Goal: Obtain resource: Download file/media

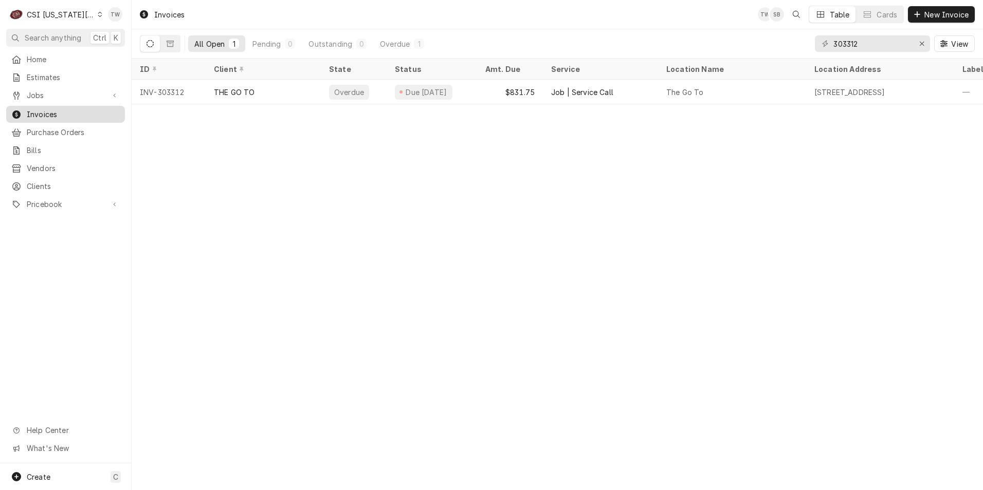
click at [72, 110] on span "Invoices" at bounding box center [73, 114] width 93 height 11
drag, startPoint x: 858, startPoint y: 44, endPoint x: 812, endPoint y: 40, distance: 45.9
click at [812, 40] on div "All Open 1 Pending 0 Outstanding 0 Overdue 1 303312 View" at bounding box center [557, 43] width 835 height 29
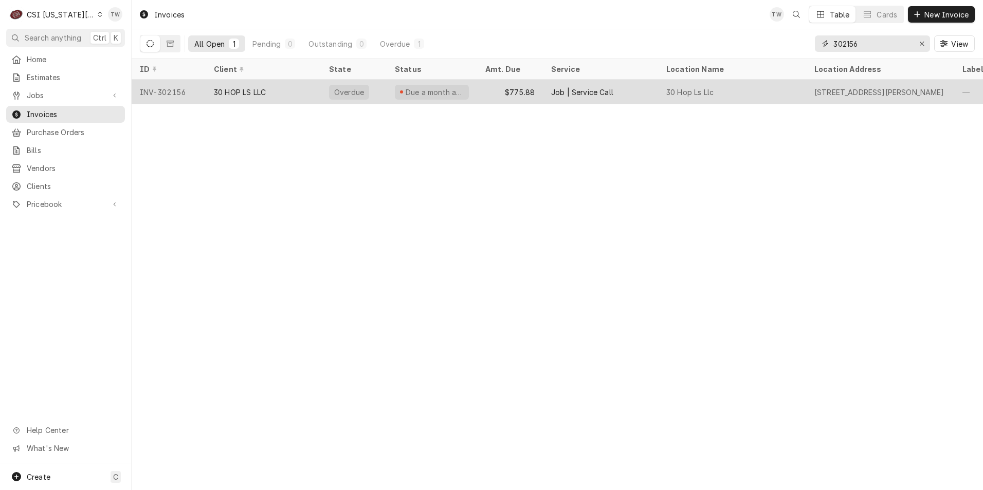
type input "302156"
click at [304, 84] on div "30 HOP LS LLC" at bounding box center [263, 92] width 115 height 25
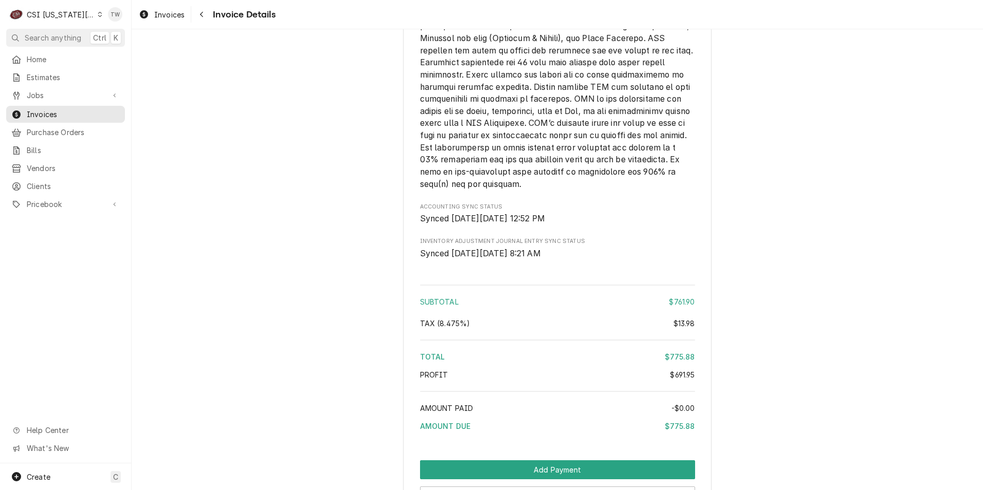
scroll to position [2125, 0]
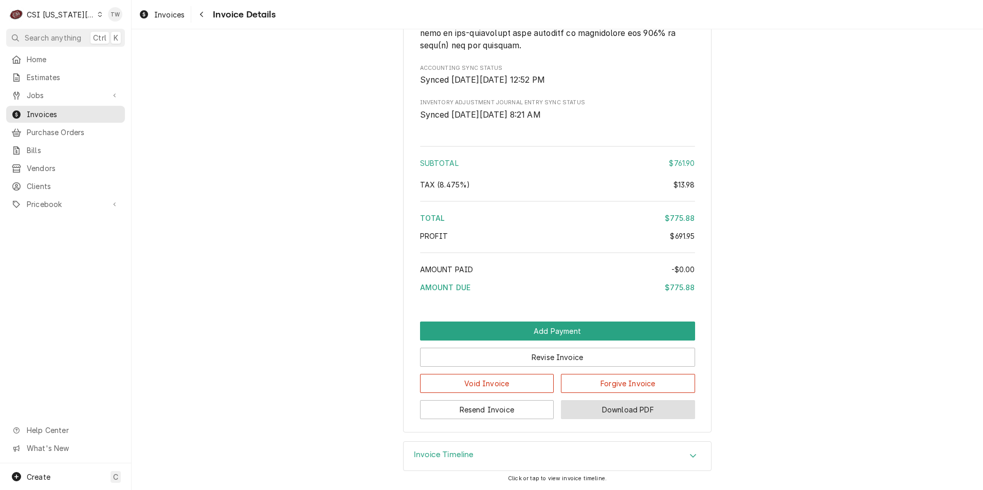
click at [662, 405] on button "Download PDF" at bounding box center [628, 409] width 134 height 19
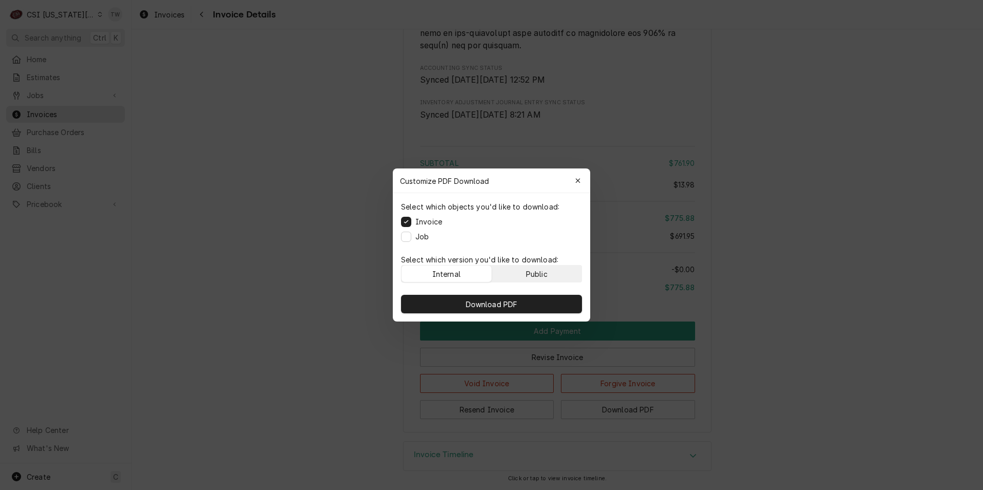
click at [542, 277] on div "Public" at bounding box center [537, 274] width 22 height 11
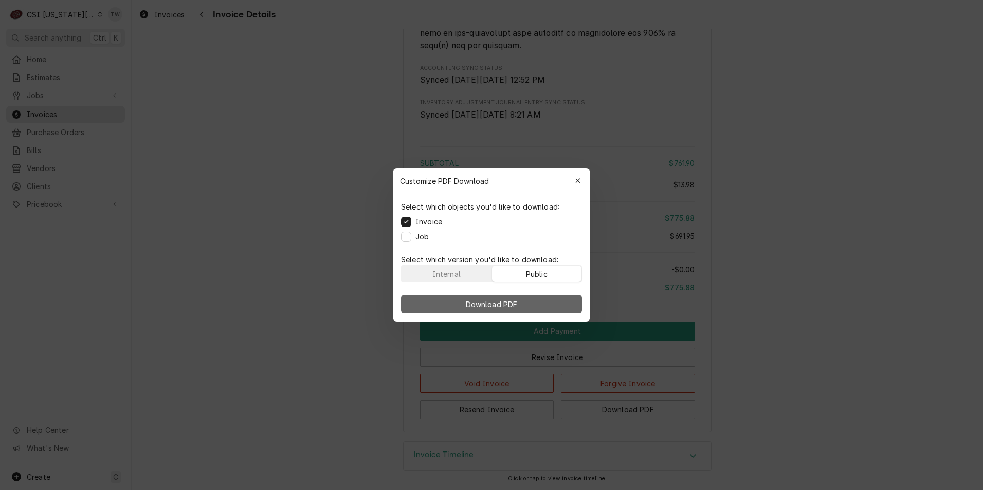
click at [521, 300] on button "Download PDF" at bounding box center [491, 304] width 181 height 19
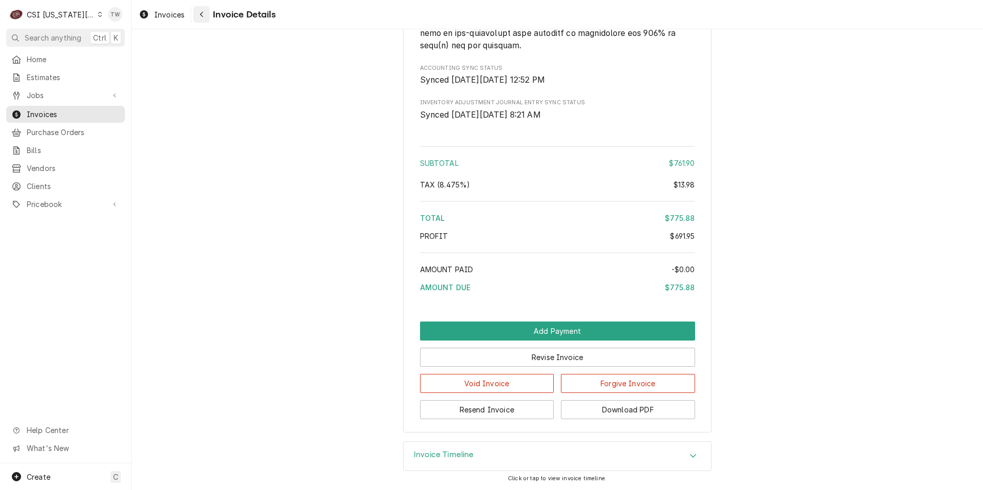
click at [208, 19] on button "Navigate back" at bounding box center [201, 14] width 16 height 16
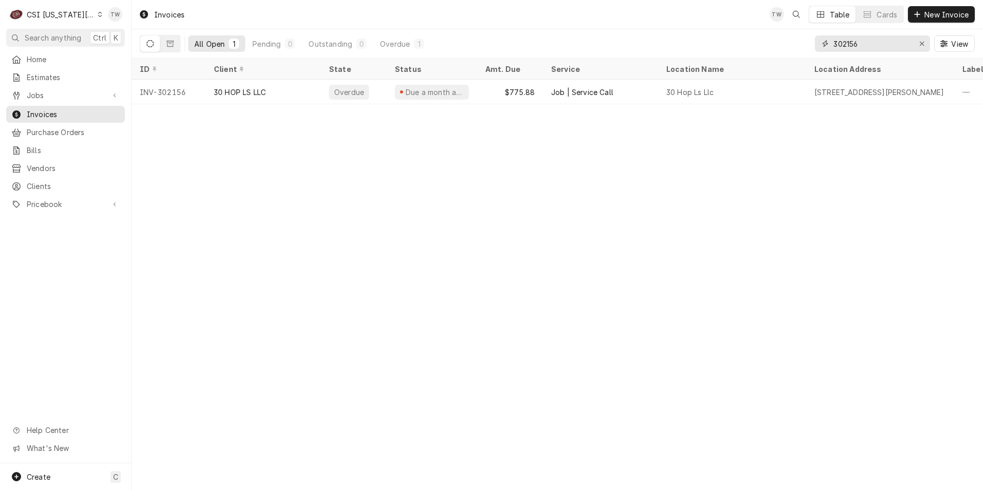
drag, startPoint x: 864, startPoint y: 46, endPoint x: 726, endPoint y: 41, distance: 138.3
click at [726, 41] on div "All Open 1 Pending 0 Outstanding 0 Overdue 1 302156 View" at bounding box center [557, 43] width 835 height 29
type input "302269"
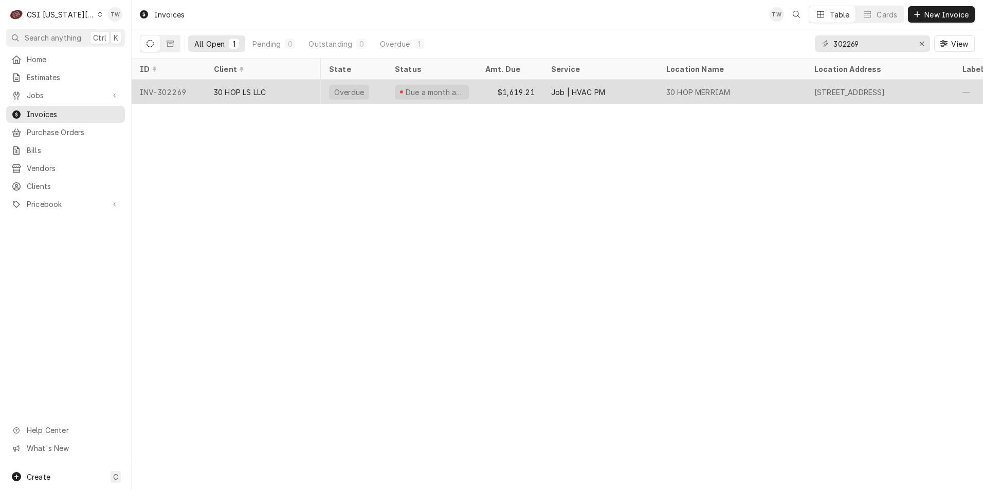
scroll to position [0, 1]
click at [242, 100] on div "30 HOP LS LLC" at bounding box center [263, 92] width 115 height 25
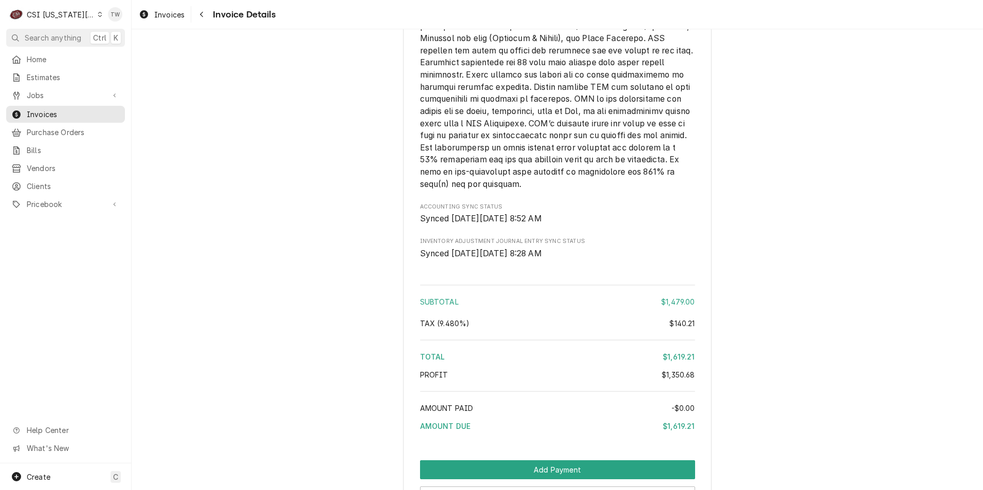
scroll to position [1961, 0]
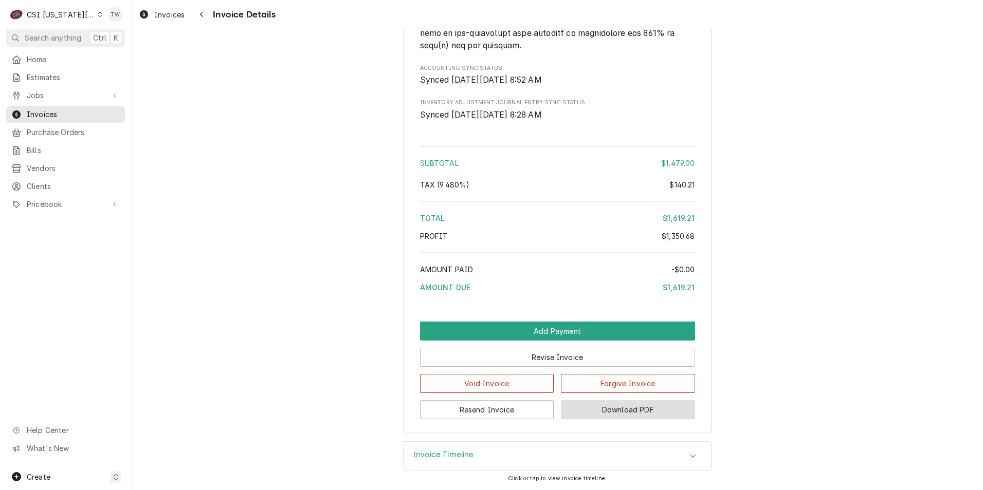
click at [666, 409] on button "Download PDF" at bounding box center [628, 409] width 134 height 19
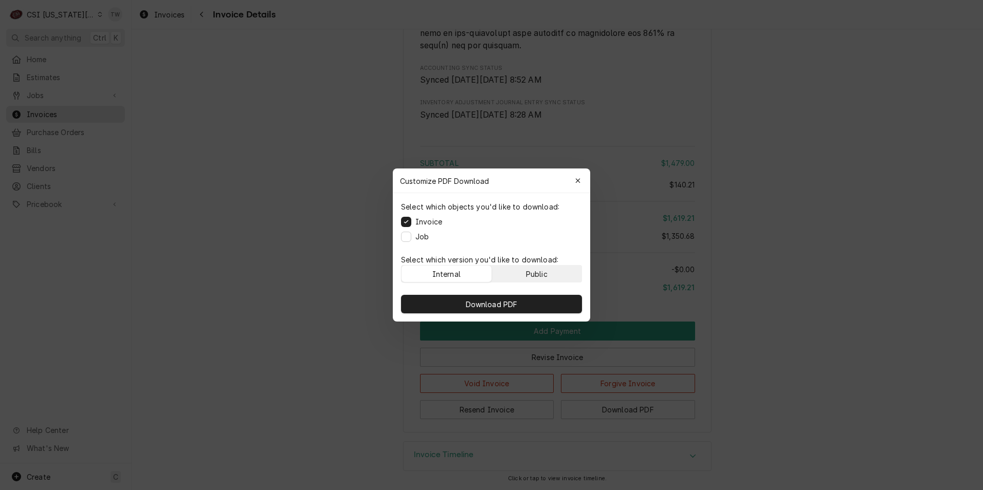
click at [542, 278] on div "Public" at bounding box center [537, 274] width 22 height 11
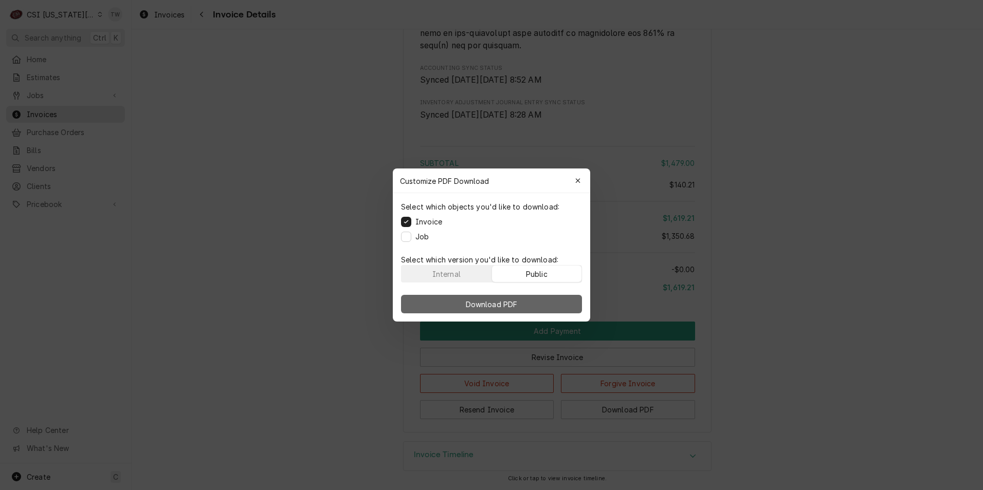
click at [530, 303] on button "Download PDF" at bounding box center [491, 304] width 181 height 19
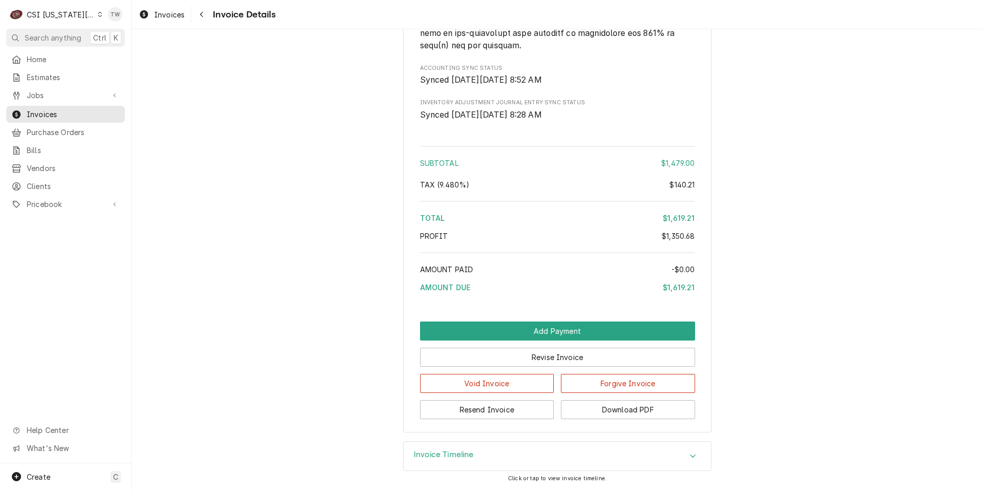
drag, startPoint x: 308, startPoint y: 110, endPoint x: 303, endPoint y: 104, distance: 8.0
click at [200, 13] on icon "Navigate back" at bounding box center [201, 14] width 5 height 7
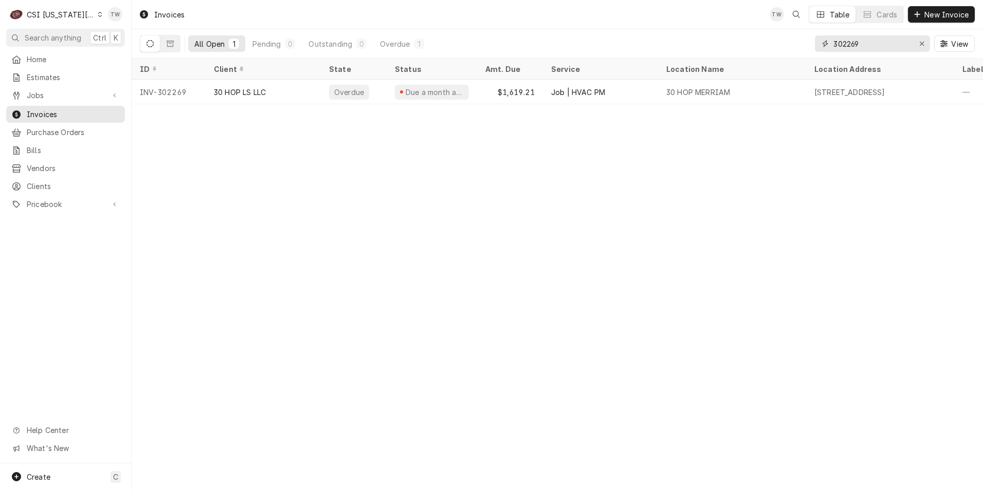
click at [870, 44] on input "302269" at bounding box center [871, 43] width 77 height 16
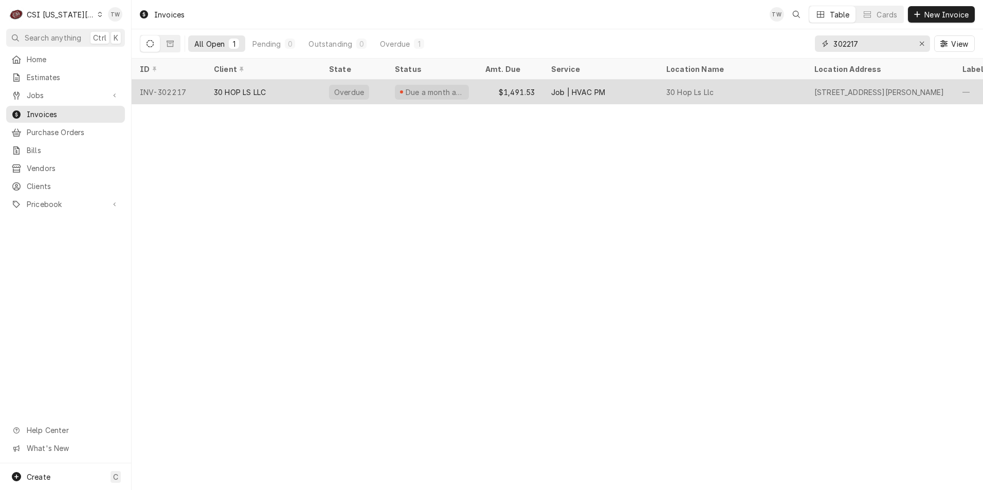
type input "302217"
click at [237, 87] on div "30 HOP LS LLC" at bounding box center [240, 92] width 52 height 11
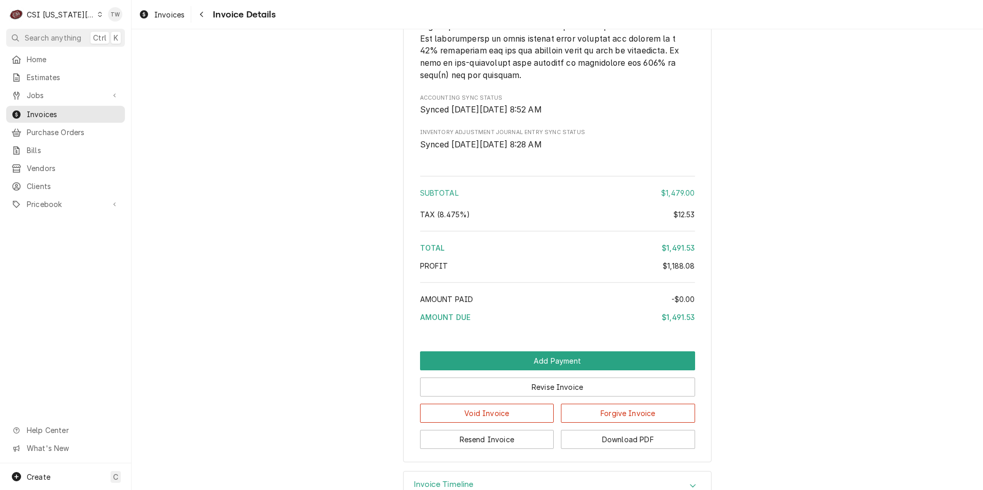
scroll to position [1961, 0]
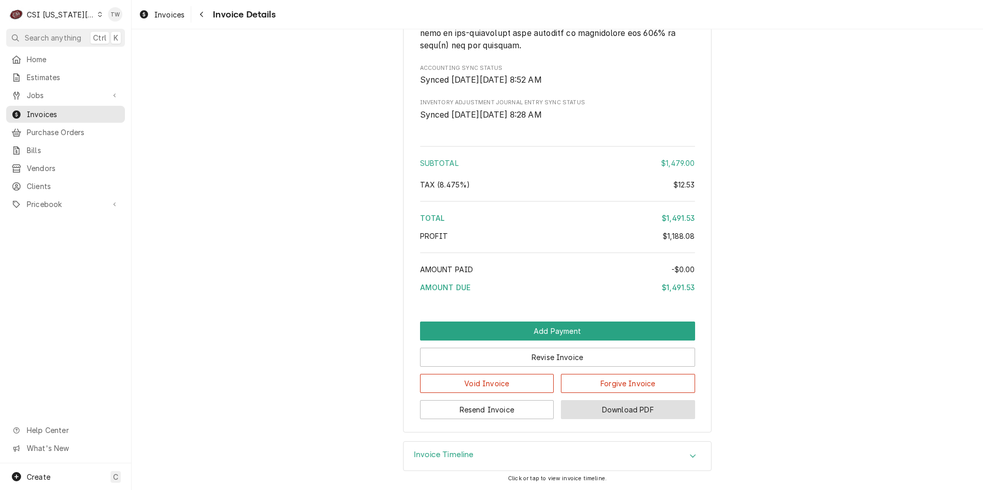
click at [605, 405] on button "Download PDF" at bounding box center [628, 409] width 134 height 19
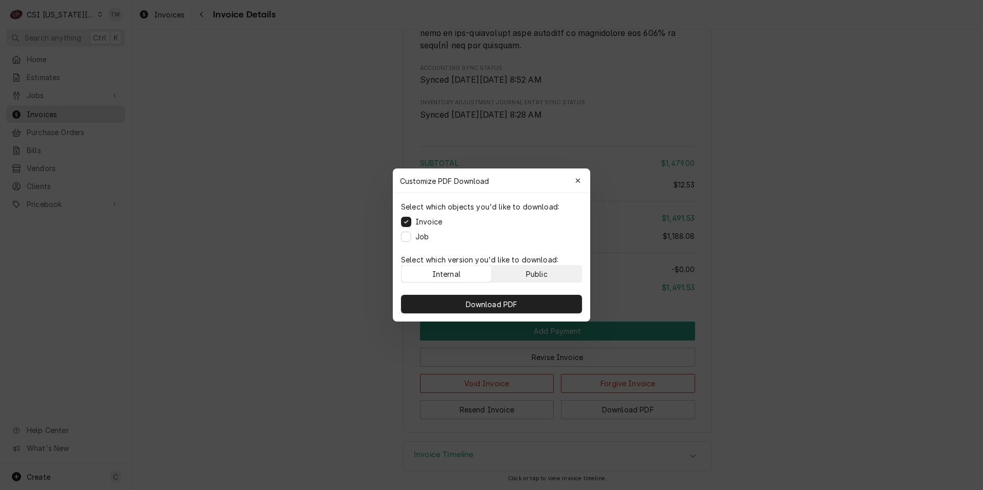
click at [544, 272] on div "Public" at bounding box center [537, 274] width 22 height 11
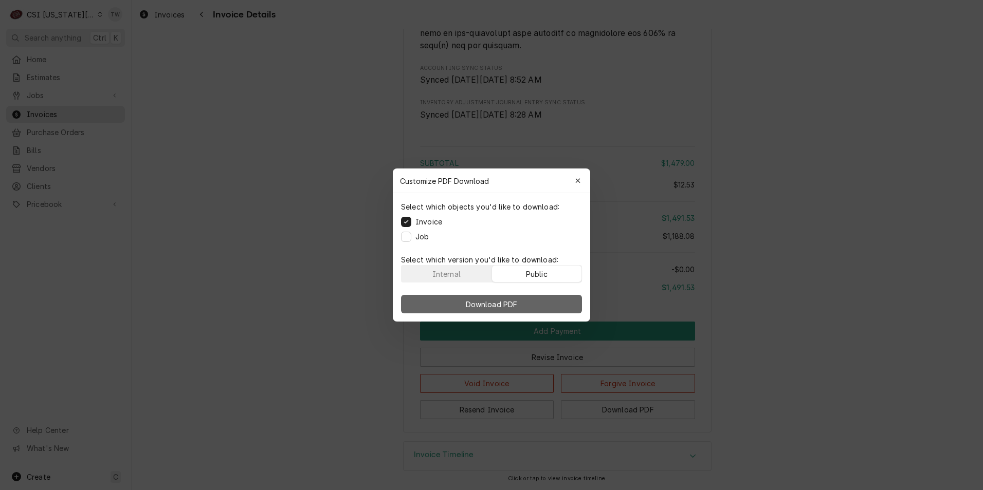
click at [513, 301] on span "Download PDF" at bounding box center [492, 304] width 56 height 11
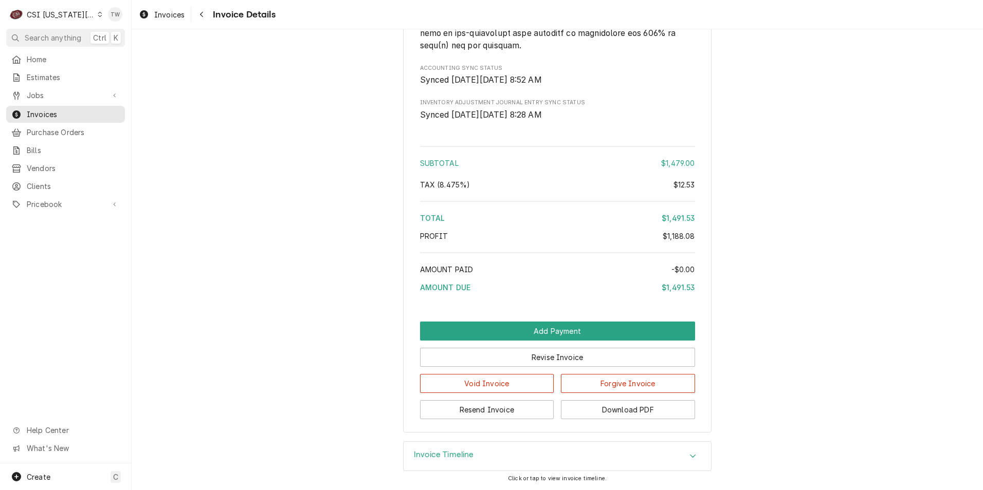
click at [211, 10] on span "Invoice Details" at bounding box center [242, 15] width 65 height 14
click at [207, 12] on div "Navigate back" at bounding box center [201, 14] width 10 height 10
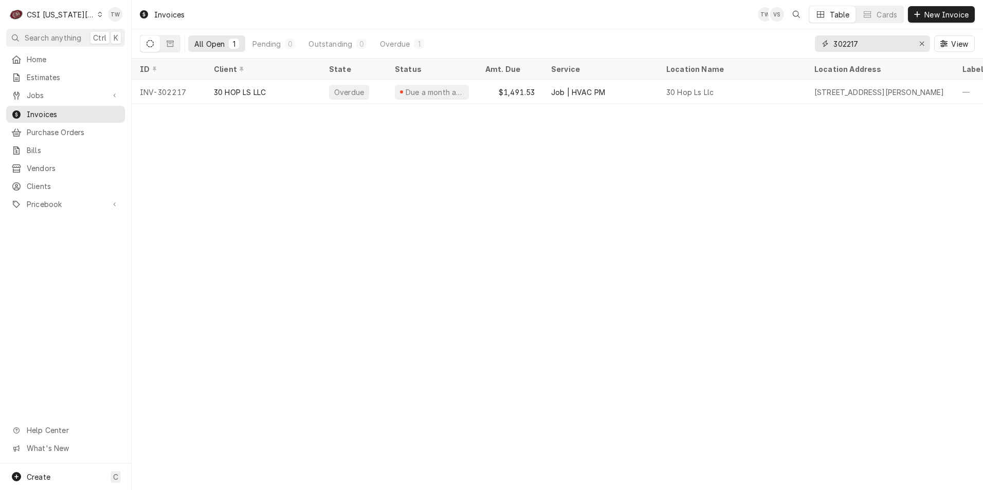
drag, startPoint x: 887, startPoint y: 43, endPoint x: 730, endPoint y: 16, distance: 159.0
click at [732, 16] on div "Invoices TW VS Table Cards New Invoice All Open 1 Pending 0 Outstanding 0 Overd…" at bounding box center [557, 29] width 851 height 59
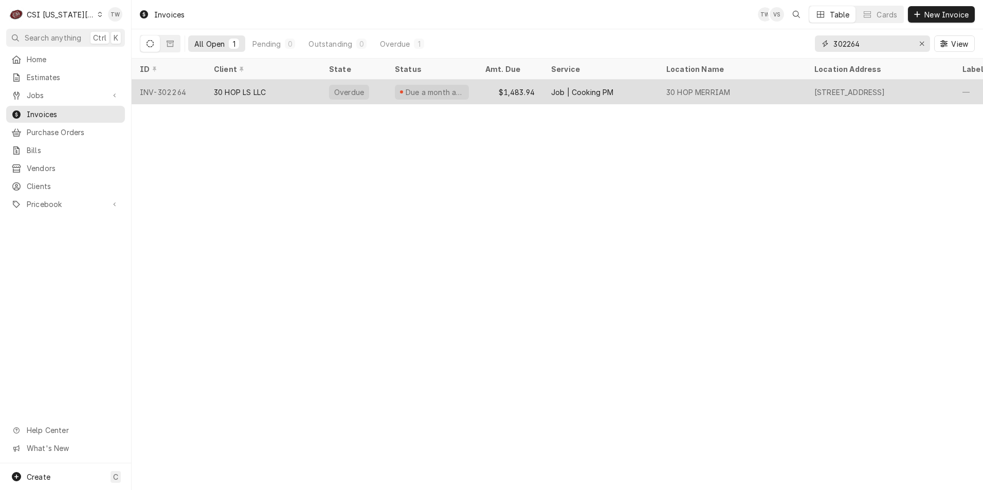
type input "302264"
click at [260, 83] on div "30 HOP LS LLC" at bounding box center [263, 92] width 115 height 25
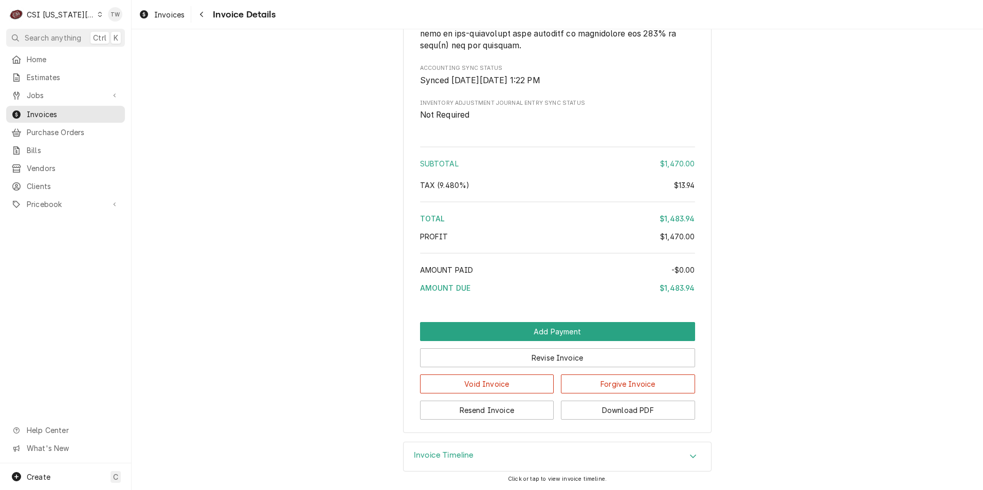
scroll to position [1595, 0]
click at [599, 411] on button "Download PDF" at bounding box center [628, 410] width 134 height 19
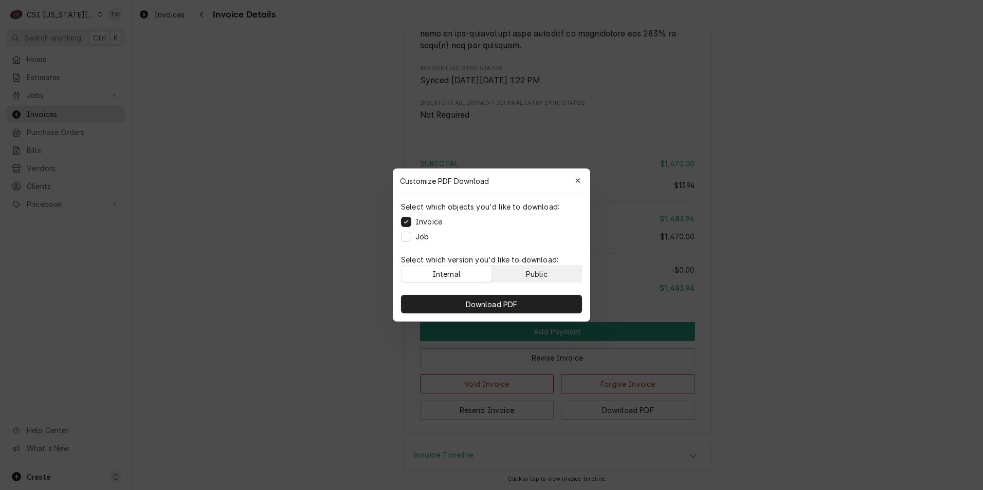
click at [505, 272] on button "Public" at bounding box center [537, 274] width 90 height 16
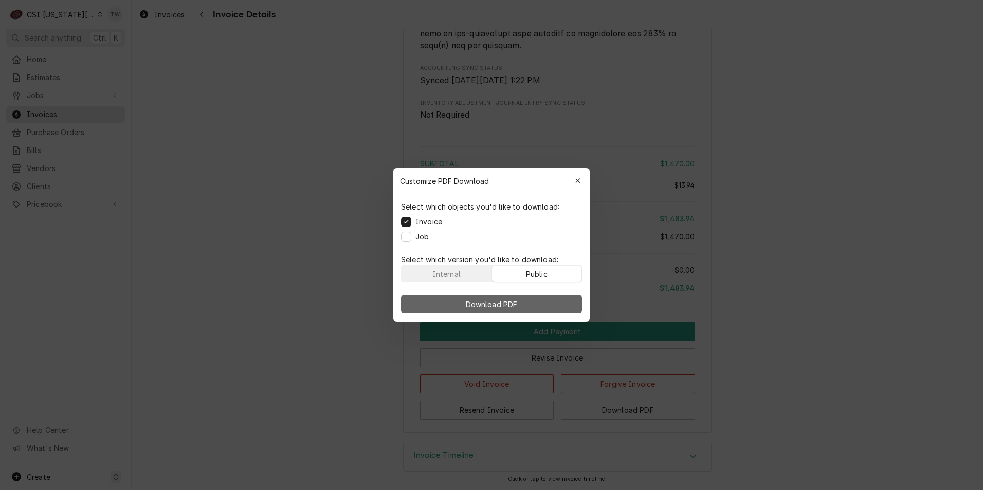
click at [517, 306] on span "Download PDF" at bounding box center [492, 304] width 56 height 11
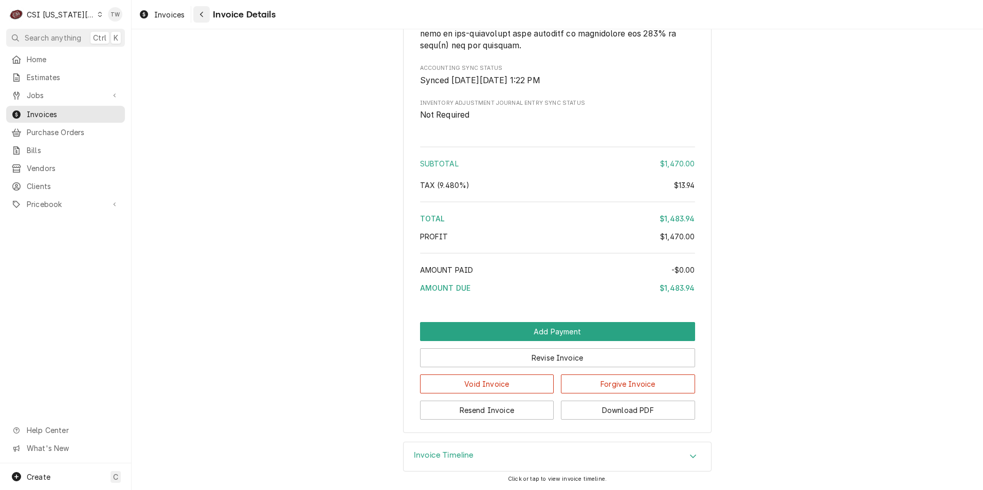
click at [205, 20] on button "Navigate back" at bounding box center [201, 14] width 16 height 16
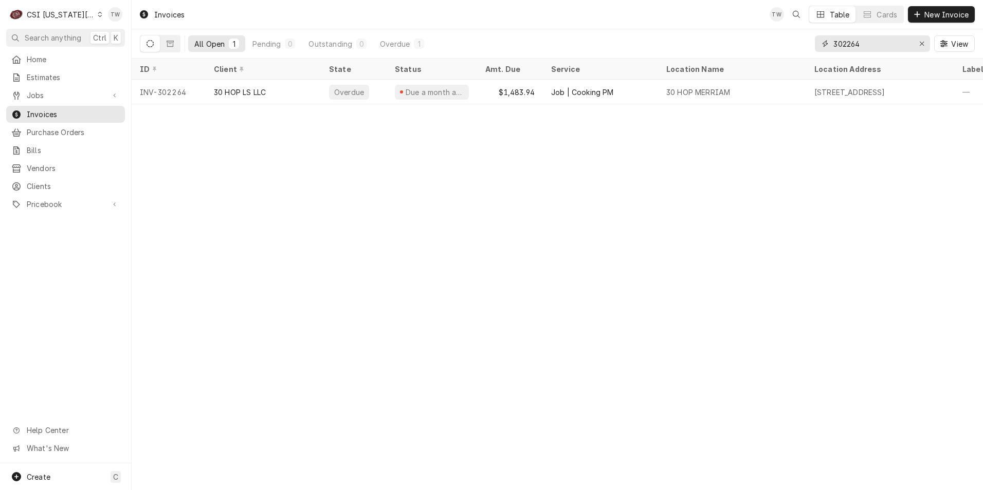
drag, startPoint x: 878, startPoint y: 44, endPoint x: 724, endPoint y: 29, distance: 154.9
click at [724, 29] on div "All Open 1 Pending 0 Outstanding 0 Overdue 1 302264 View" at bounding box center [557, 43] width 835 height 29
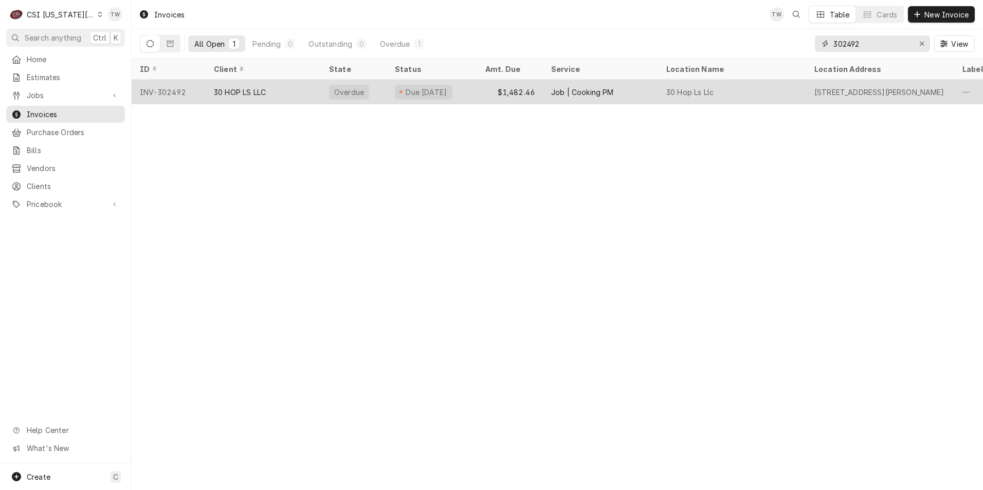
type input "302492"
click at [294, 100] on div "30 HOP LS LLC" at bounding box center [263, 92] width 115 height 25
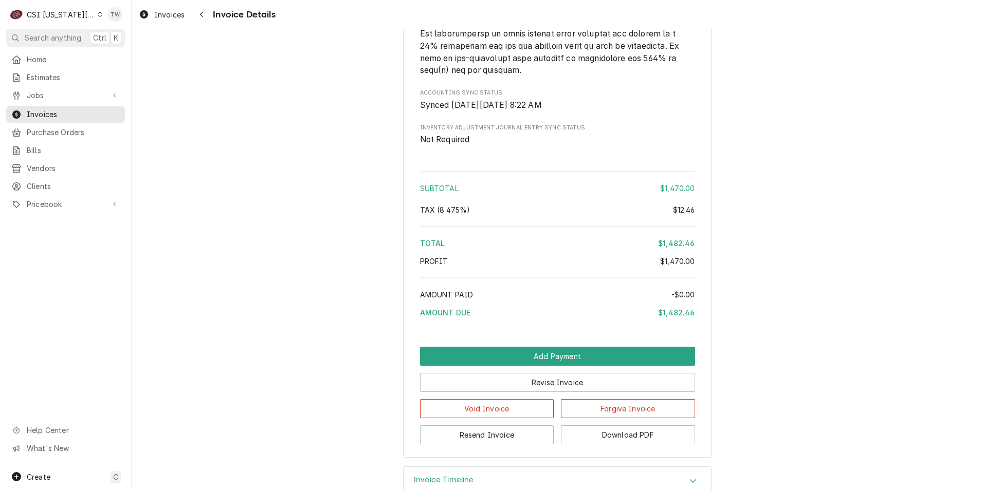
scroll to position [1606, 0]
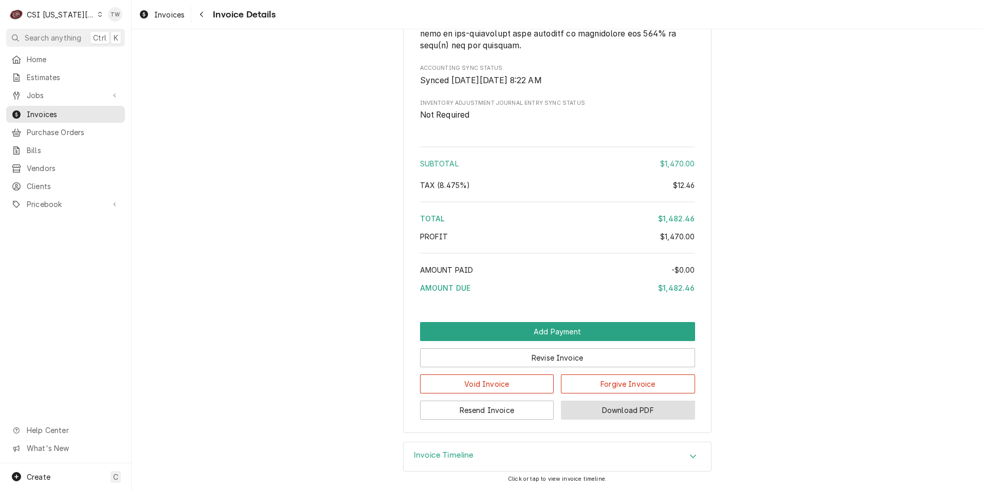
click at [632, 413] on button "Download PDF" at bounding box center [628, 410] width 134 height 19
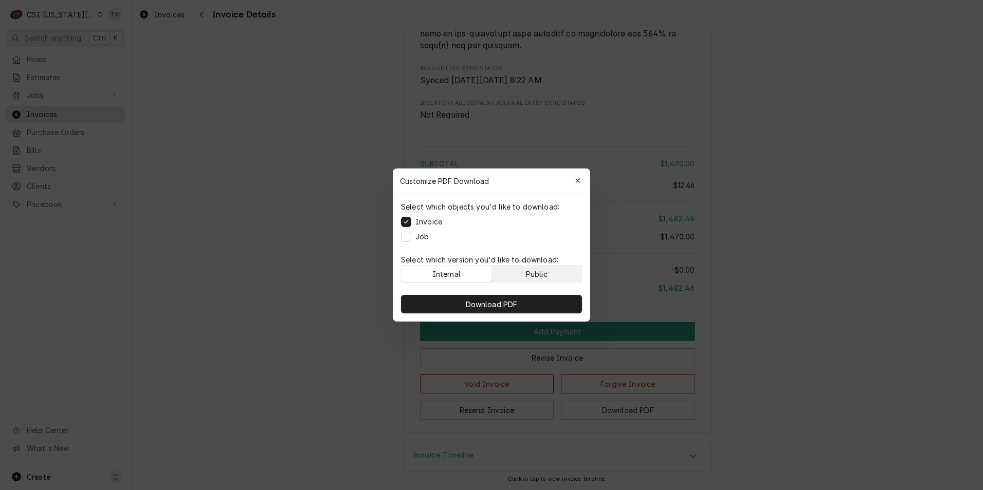
click at [550, 275] on button "Public" at bounding box center [537, 274] width 90 height 16
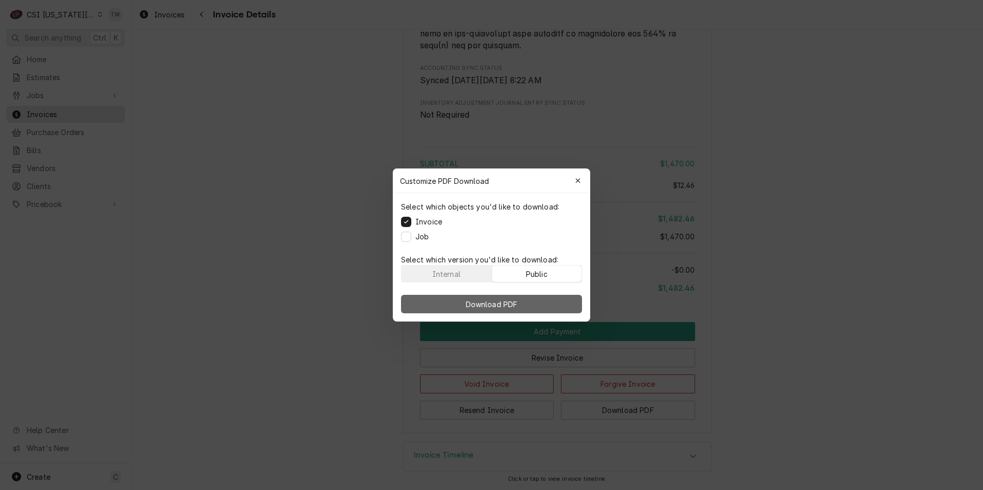
click at [515, 302] on span "Download PDF" at bounding box center [492, 304] width 56 height 11
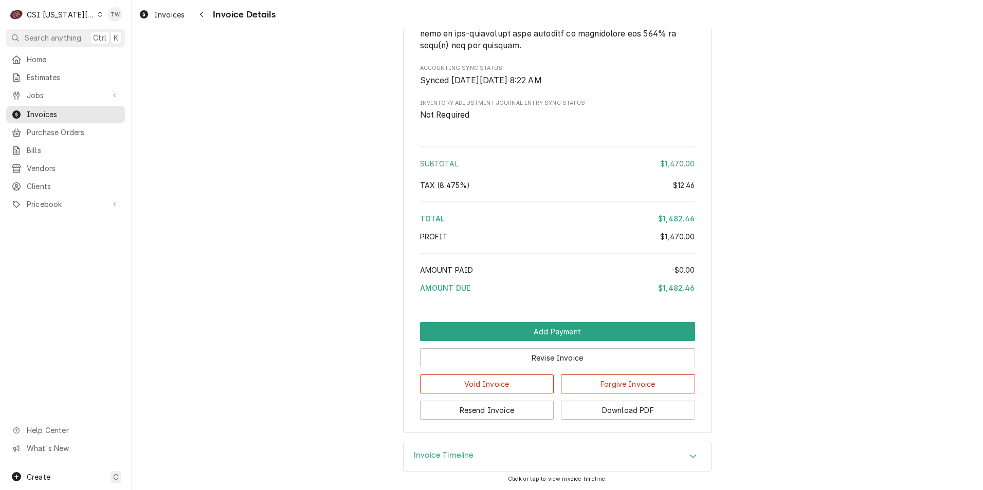
drag, startPoint x: 206, startPoint y: 17, endPoint x: 218, endPoint y: 34, distance: 21.4
click at [205, 17] on div "Navigate back" at bounding box center [201, 14] width 10 height 10
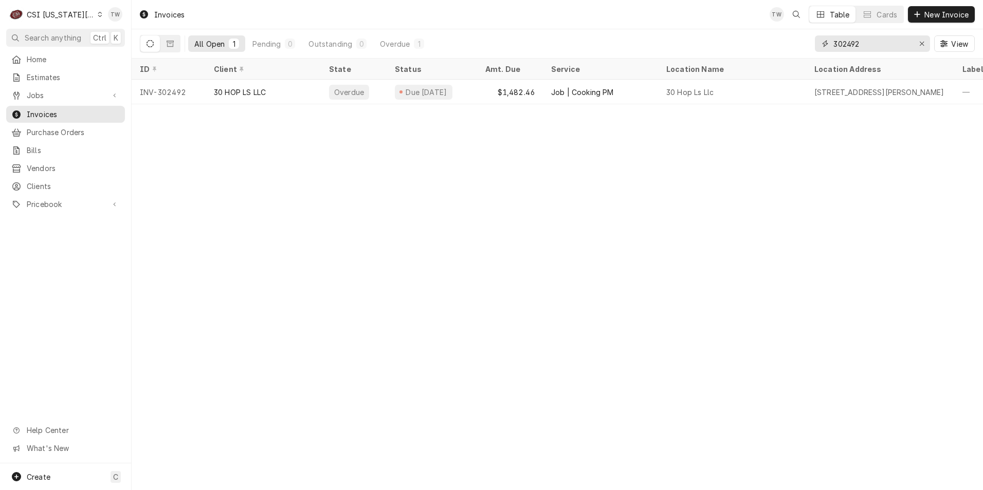
drag, startPoint x: 870, startPoint y: 46, endPoint x: 693, endPoint y: 31, distance: 176.9
click at [693, 31] on div "All Open 1 Pending 0 Outstanding 0 Overdue 1 302492 View" at bounding box center [557, 43] width 835 height 29
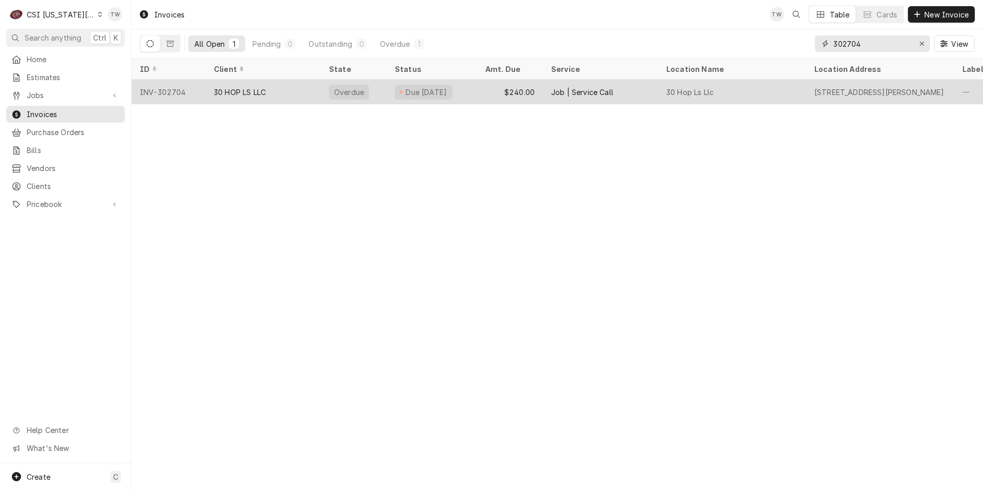
type input "302704"
click at [252, 98] on div "30 HOP LS LLC" at bounding box center [263, 92] width 115 height 25
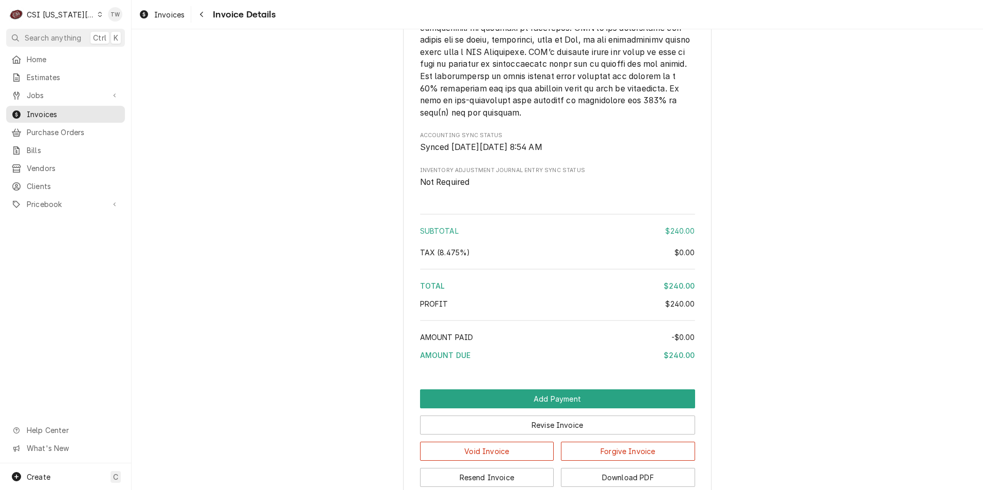
scroll to position [1643, 0]
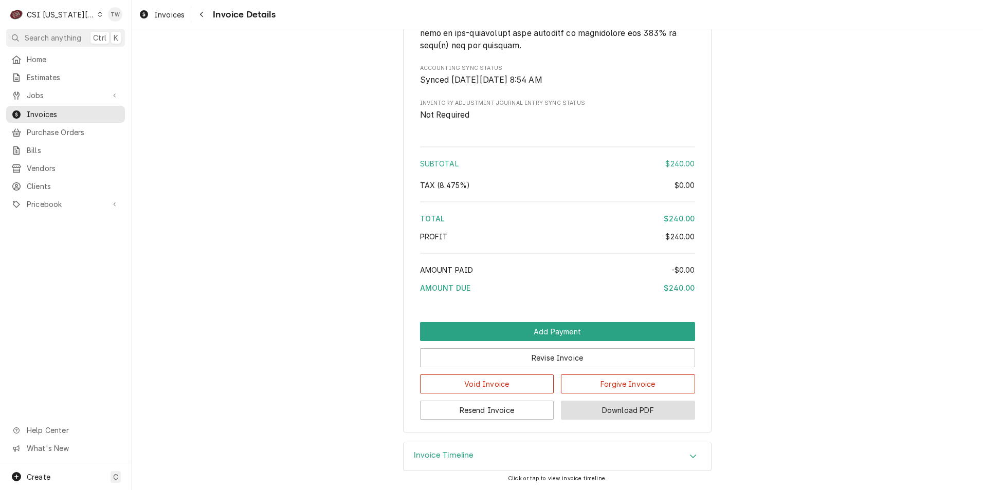
click at [640, 412] on button "Download PDF" at bounding box center [628, 410] width 134 height 19
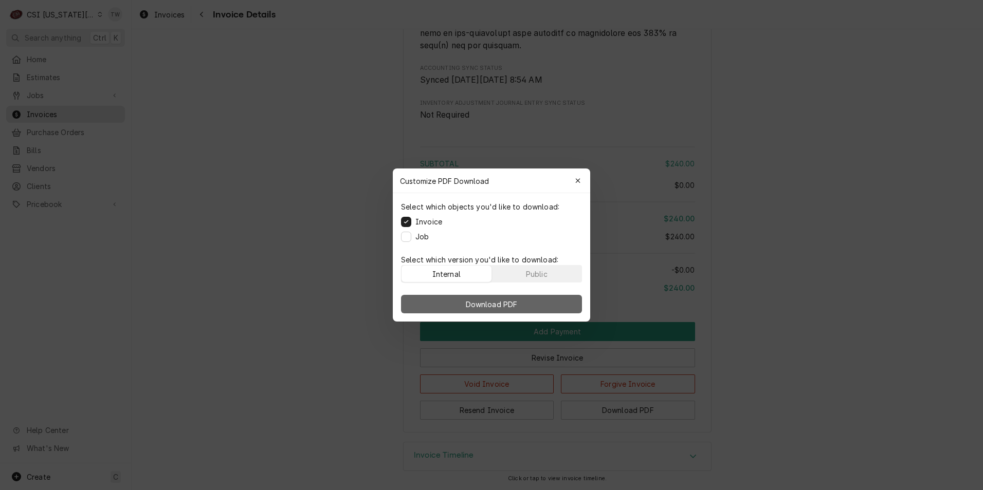
drag, startPoint x: 536, startPoint y: 276, endPoint x: 525, endPoint y: 301, distance: 26.9
click at [536, 276] on div "Public" at bounding box center [537, 274] width 22 height 11
click at [523, 305] on button "Download PDF" at bounding box center [491, 304] width 181 height 19
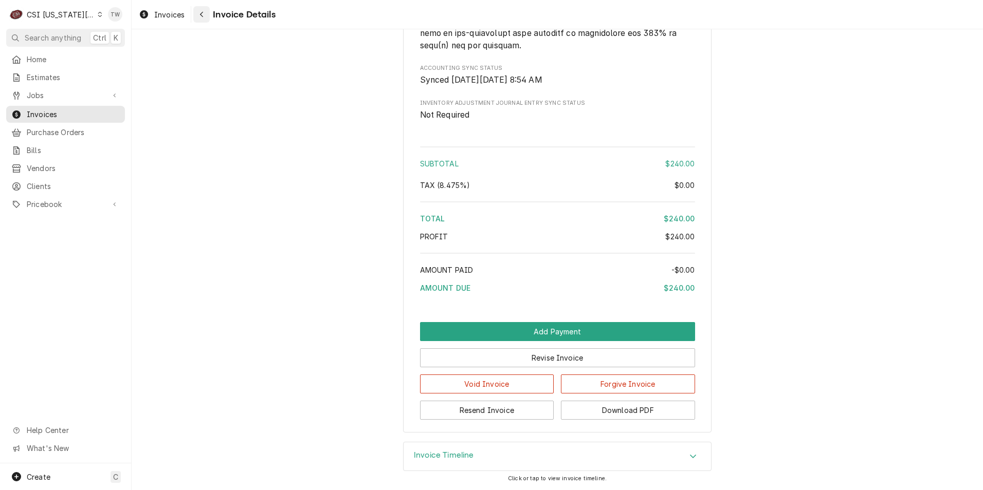
click at [204, 14] on icon "Navigate back" at bounding box center [201, 14] width 5 height 7
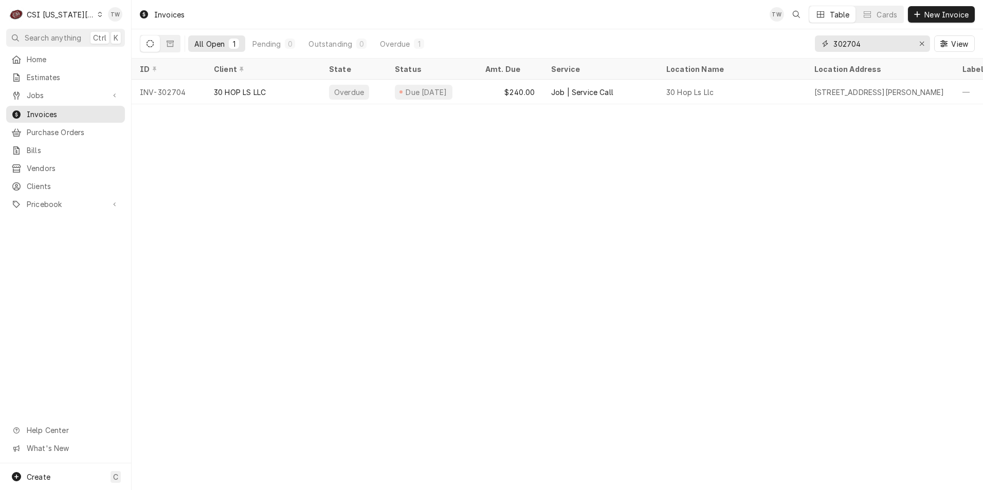
drag, startPoint x: 875, startPoint y: 38, endPoint x: 666, endPoint y: 21, distance: 210.4
click at [666, 21] on div "Invoices TW Table Cards New Invoice All Open 1 Pending 0 Outstanding 0 Overdue …" at bounding box center [557, 29] width 851 height 59
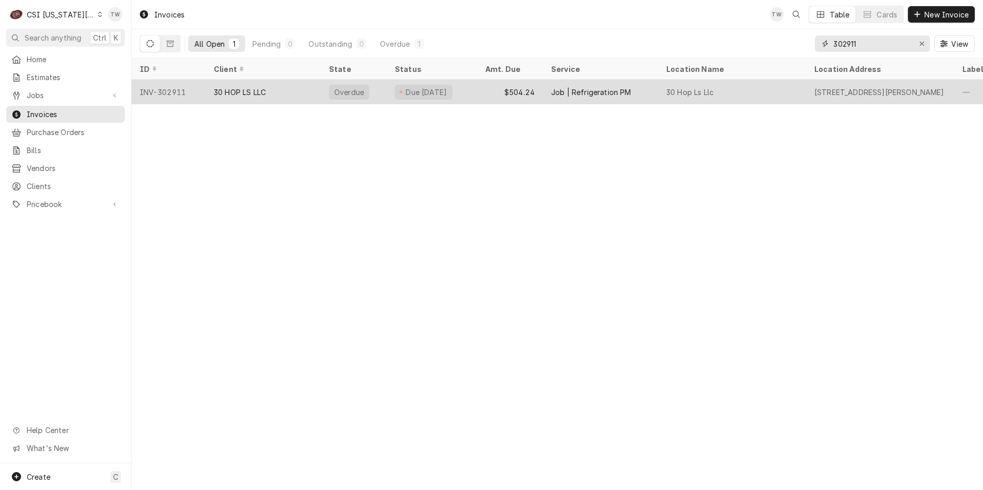
type input "302911"
click at [241, 87] on div "30 HOP LS LLC" at bounding box center [240, 92] width 52 height 11
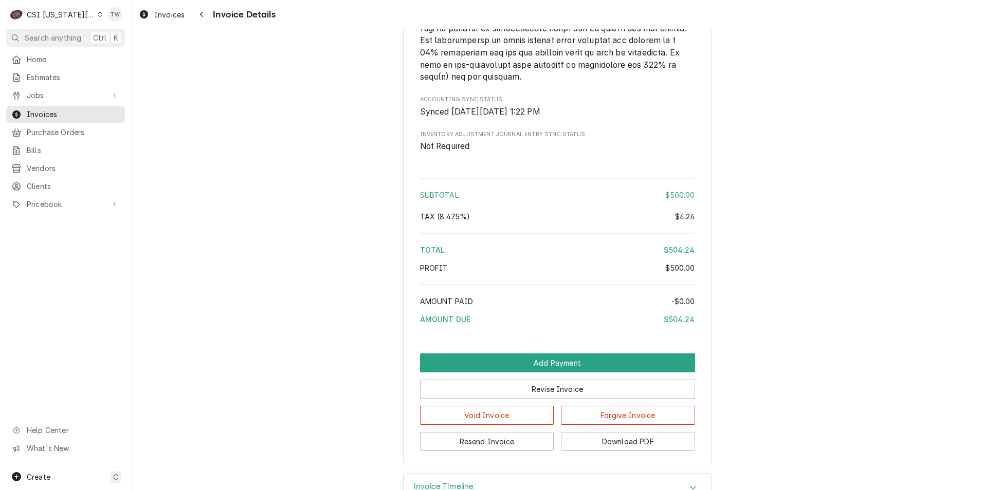
scroll to position [1595, 0]
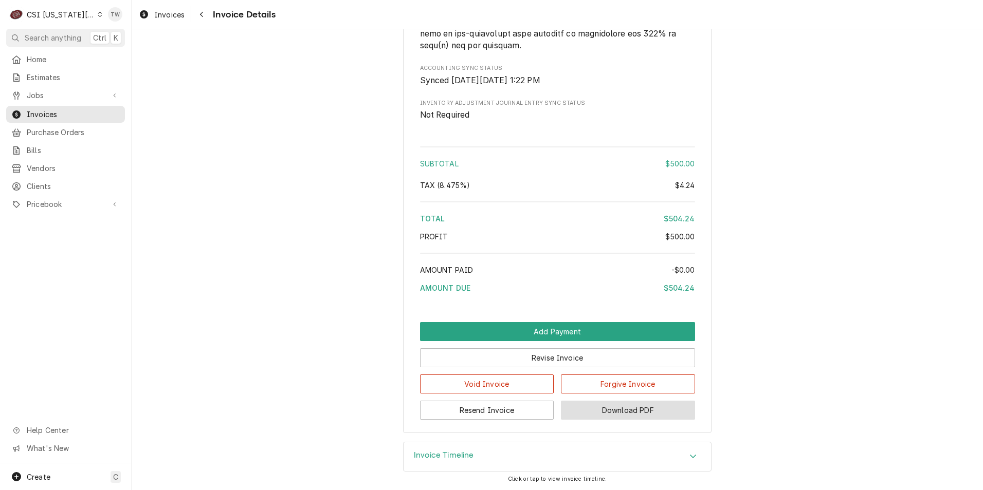
click at [601, 413] on button "Download PDF" at bounding box center [628, 410] width 134 height 19
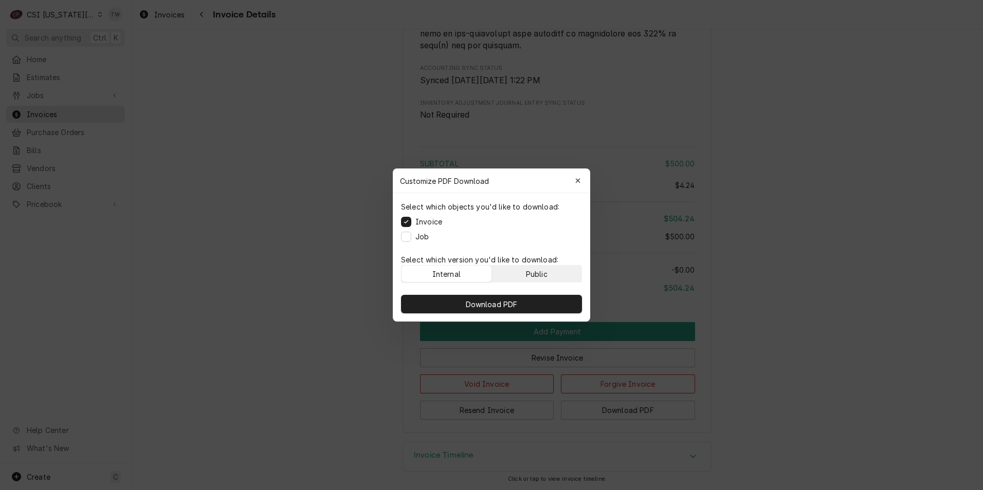
click at [537, 272] on div "Public" at bounding box center [537, 274] width 22 height 11
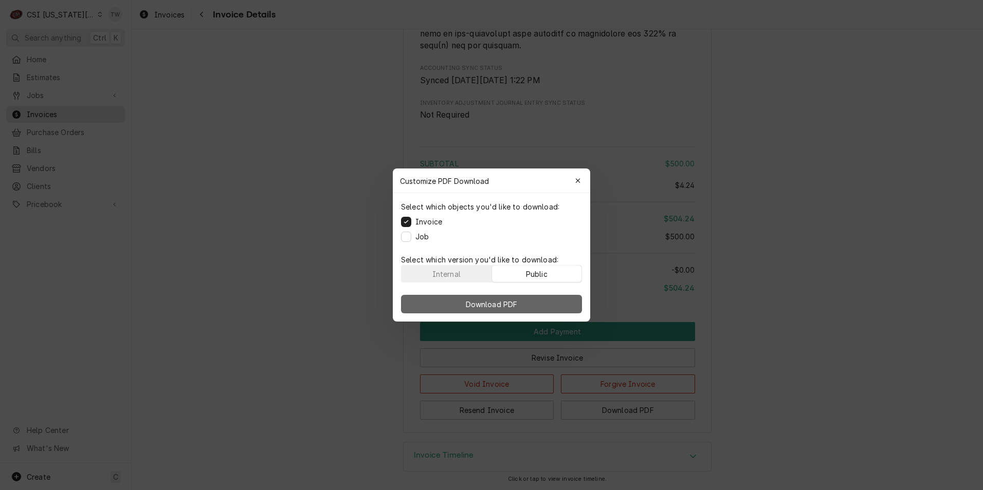
click at [539, 306] on button "Download PDF" at bounding box center [491, 304] width 181 height 19
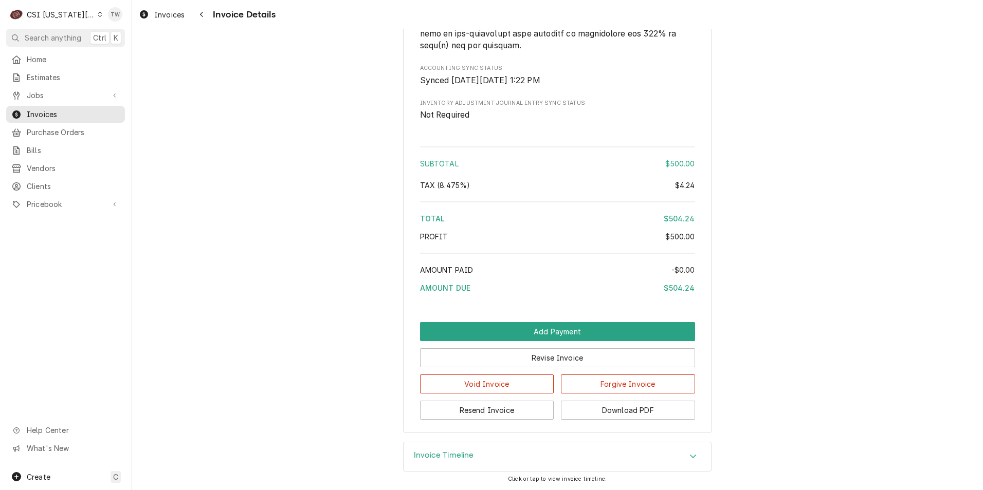
click at [207, 13] on div "Navigate back" at bounding box center [201, 14] width 10 height 10
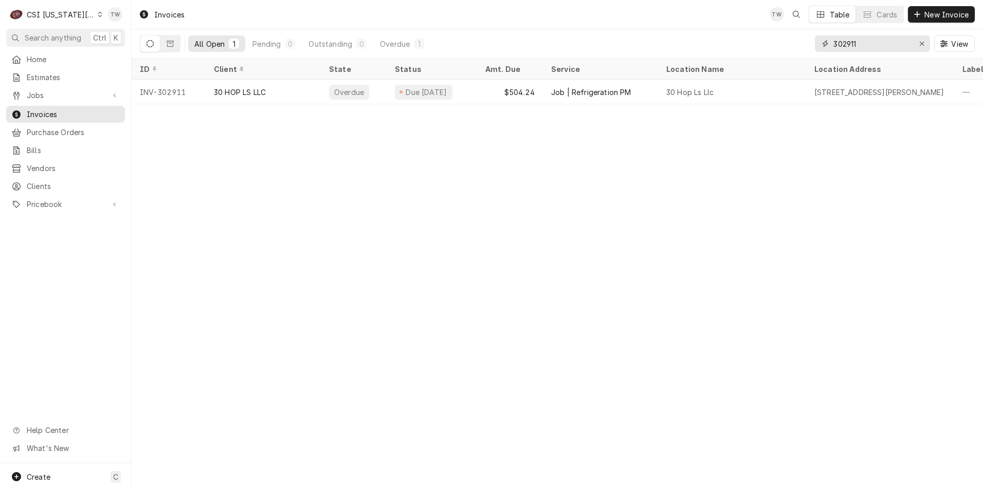
drag, startPoint x: 879, startPoint y: 44, endPoint x: 771, endPoint y: 22, distance: 109.7
click at [777, 21] on div "Invoices TW Table Cards New Invoice All Open 1 Pending 0 Outstanding 0 Overdue …" at bounding box center [557, 29] width 851 height 59
click at [53, 181] on span "Clients" at bounding box center [73, 186] width 93 height 11
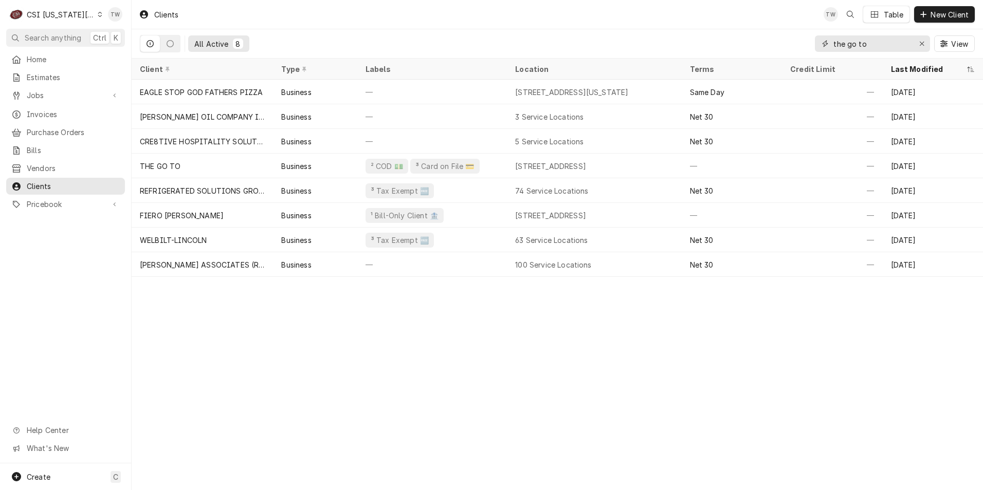
drag, startPoint x: 877, startPoint y: 45, endPoint x: 786, endPoint y: 28, distance: 92.4
click at [786, 28] on div "Clients TW Table New Client All Active 8 the go to View" at bounding box center [557, 29] width 851 height 59
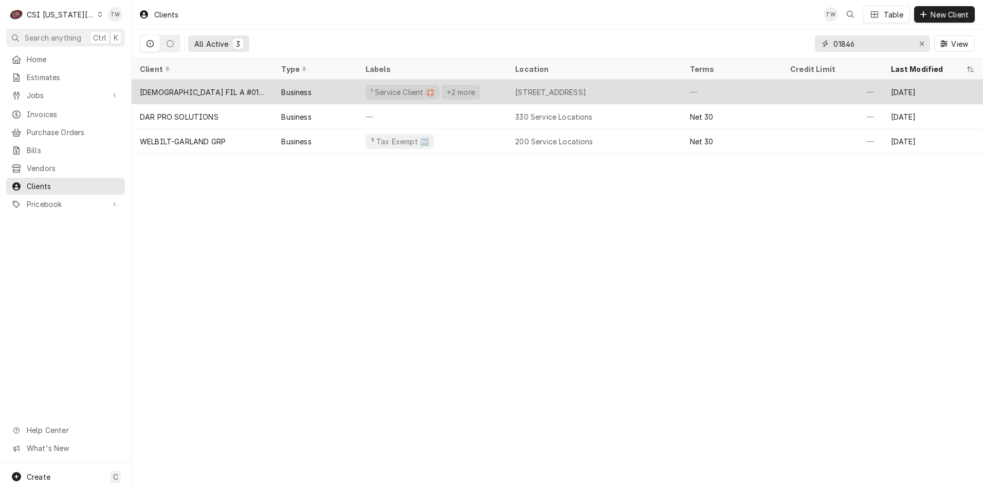
type input "01846"
click at [231, 93] on div "[DEMOGRAPHIC_DATA] FIL A #01846" at bounding box center [202, 92] width 141 height 25
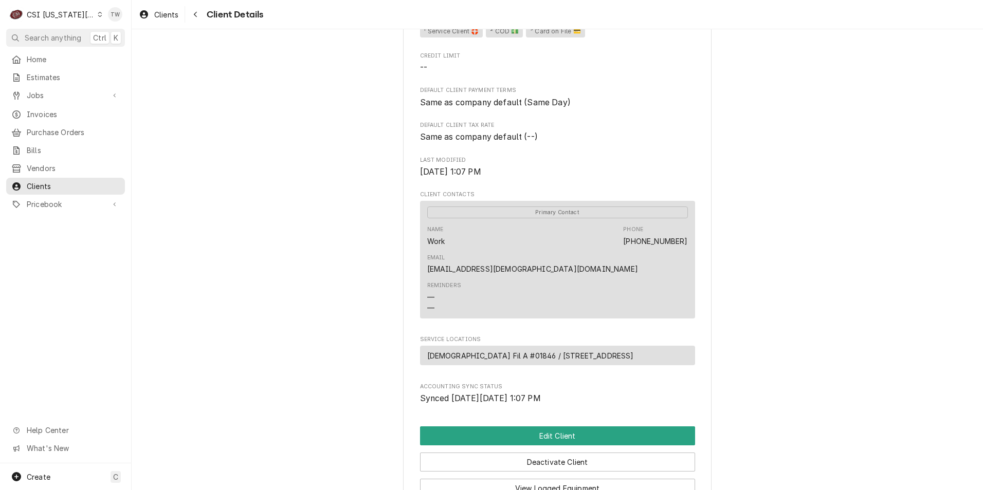
scroll to position [360, 0]
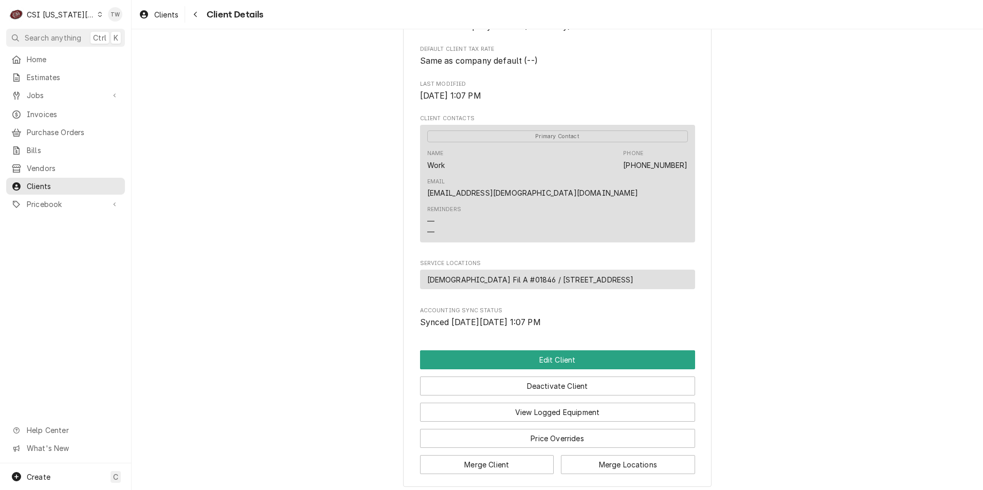
click at [217, 178] on div "[DEMOGRAPHIC_DATA] FIL A #01846 Client Type Business Industry Type Commercial B…" at bounding box center [557, 83] width 851 height 827
